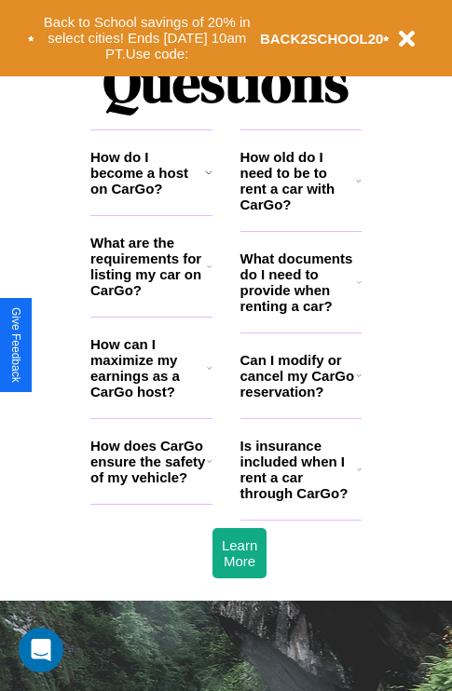
scroll to position [2256, 0]
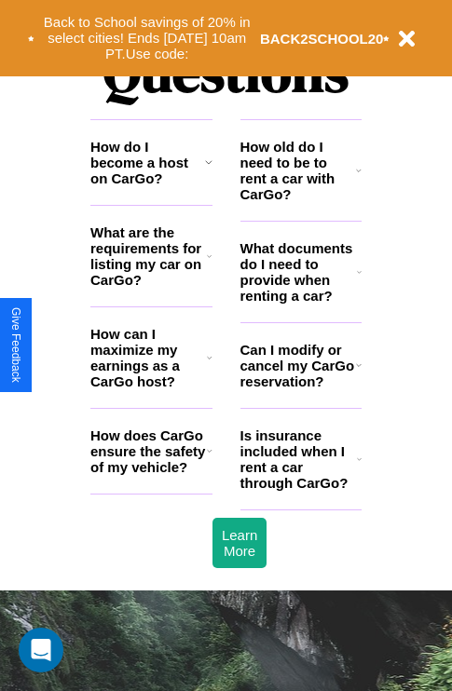
click at [209, 458] on icon at bounding box center [210, 450] width 6 height 15
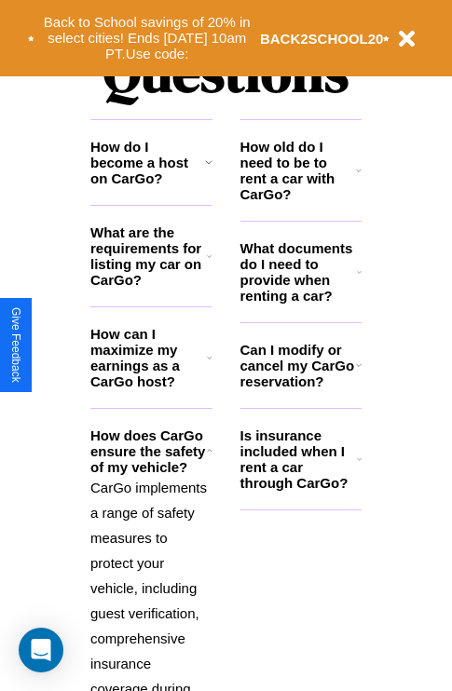
click at [359, 467] on icon at bounding box center [359, 459] width 5 height 15
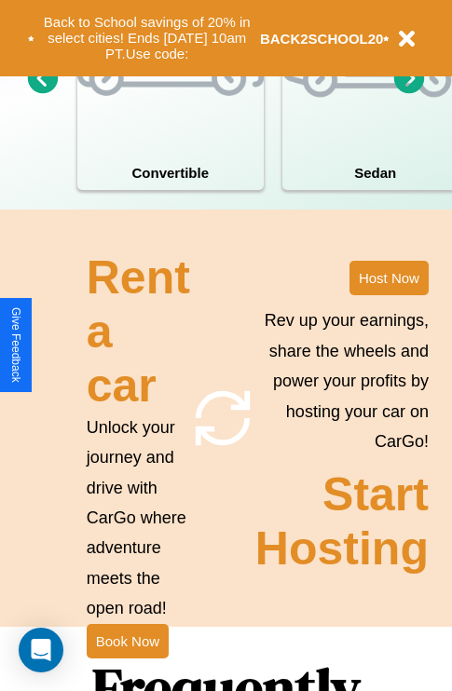
scroll to position [1451, 0]
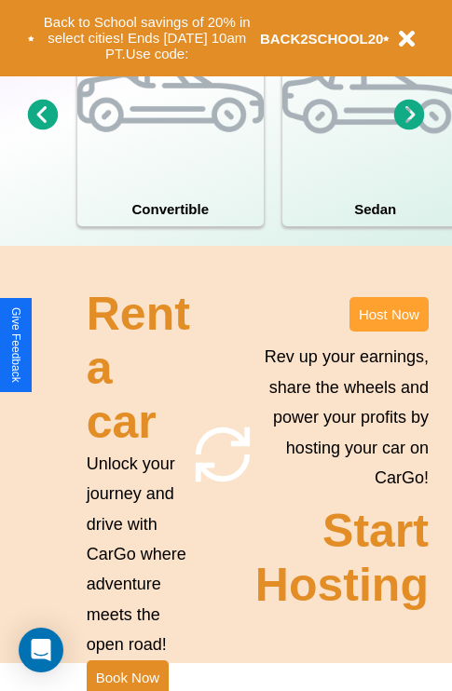
click at [388, 332] on button "Host Now" at bounding box center [388, 314] width 79 height 34
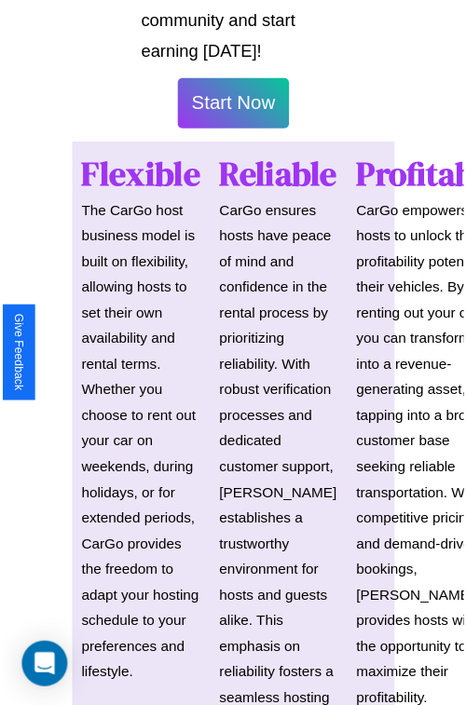
scroll to position [1320, 0]
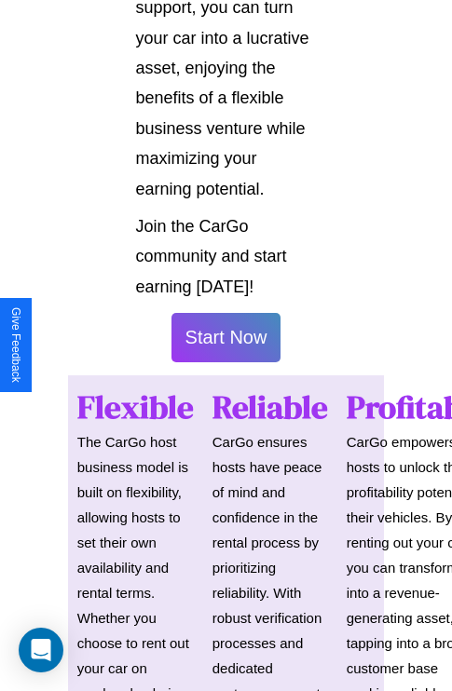
click at [225, 345] on button "Start Now" at bounding box center [226, 337] width 110 height 49
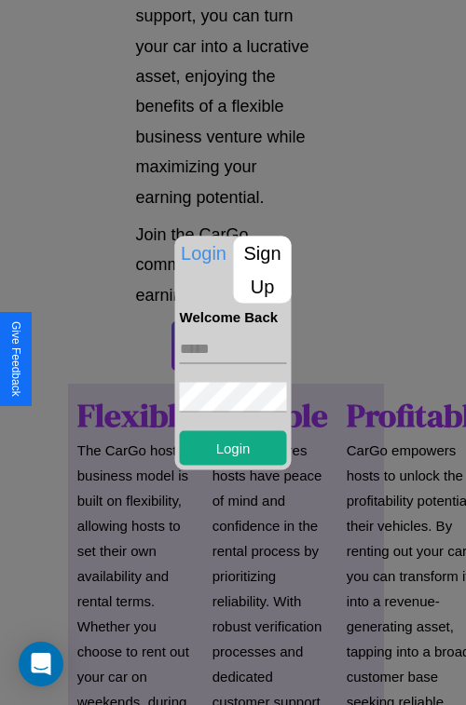
click at [262, 269] on p "Sign Up" at bounding box center [263, 269] width 58 height 67
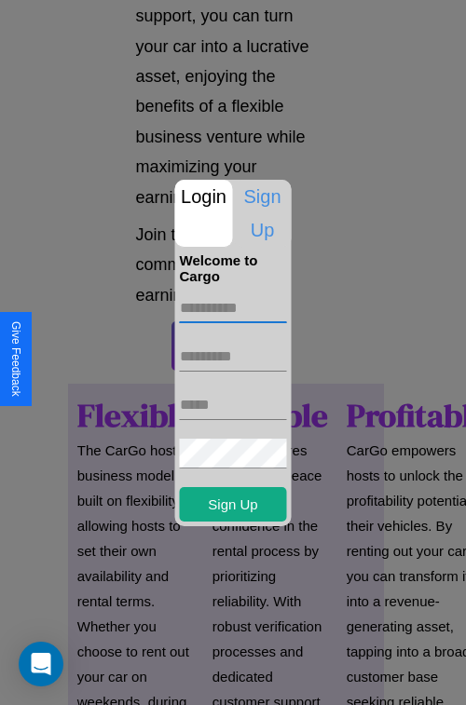
click at [233, 307] on input "text" at bounding box center [233, 308] width 107 height 30
type input "****"
click at [233, 356] on input "text" at bounding box center [233, 357] width 107 height 30
type input "********"
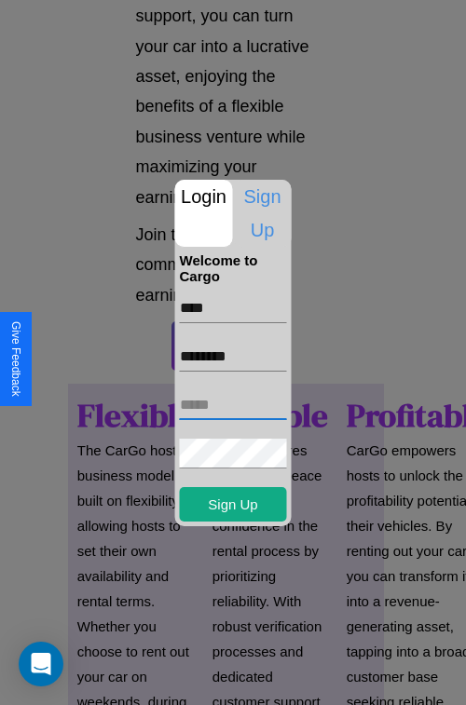
click at [233, 404] on input "text" at bounding box center [233, 405] width 107 height 30
type input "**********"
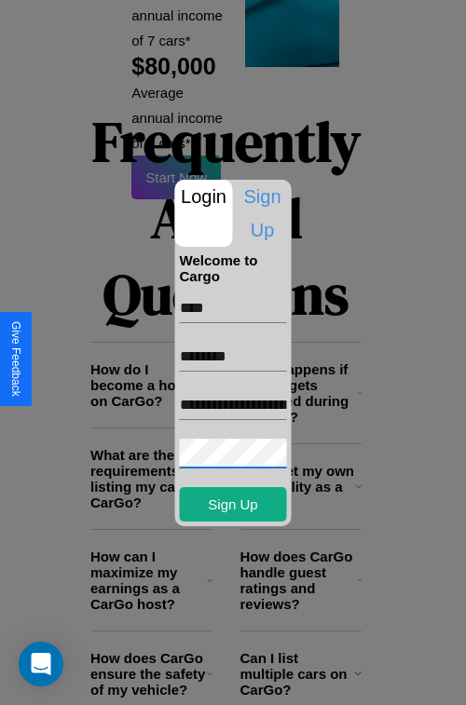
click at [239, 680] on div at bounding box center [233, 352] width 466 height 705
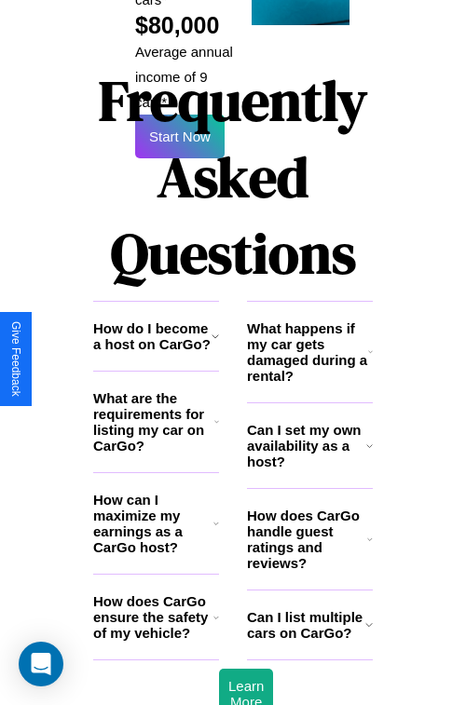
scroll to position [1313, 0]
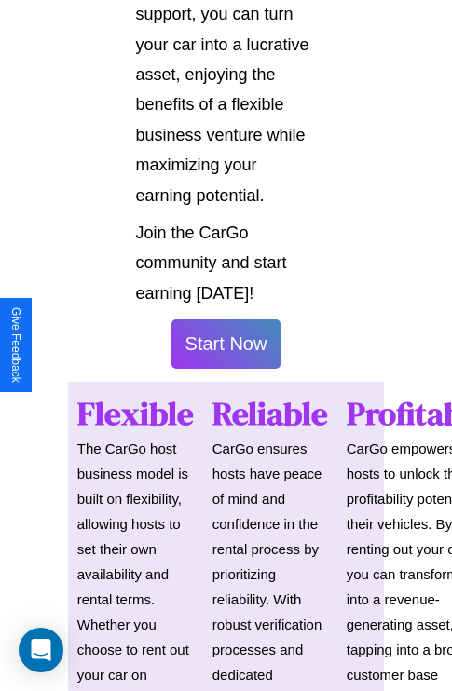
click at [225, 352] on button "Start Now" at bounding box center [226, 343] width 110 height 49
